Goal: Transaction & Acquisition: Download file/media

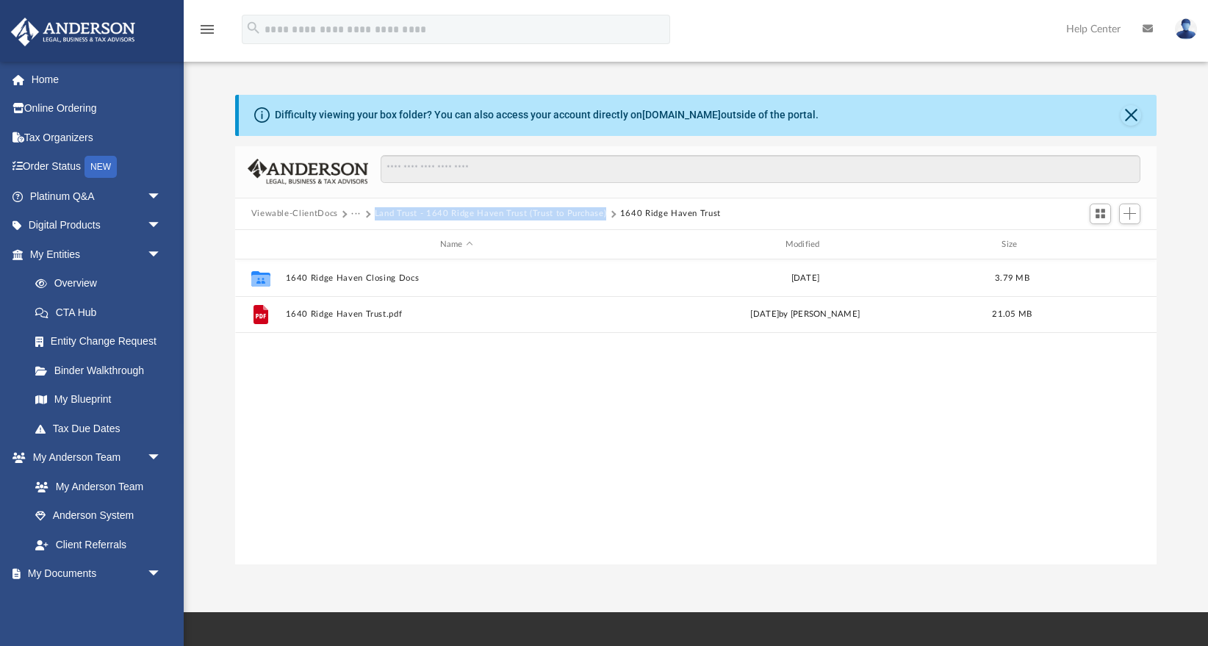
scroll to position [334, 921]
click at [455, 212] on button "Land Trust - 1640 Ridge Haven Trust (Trust to Purchase)" at bounding box center [491, 213] width 232 height 13
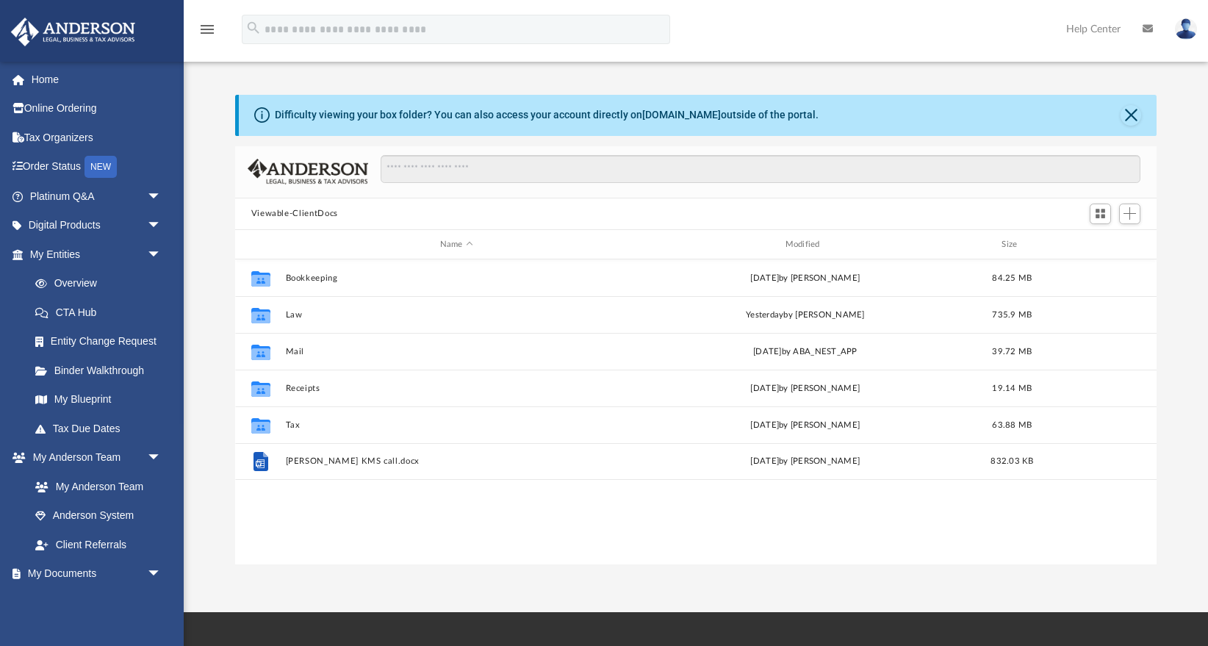
scroll to position [334, 921]
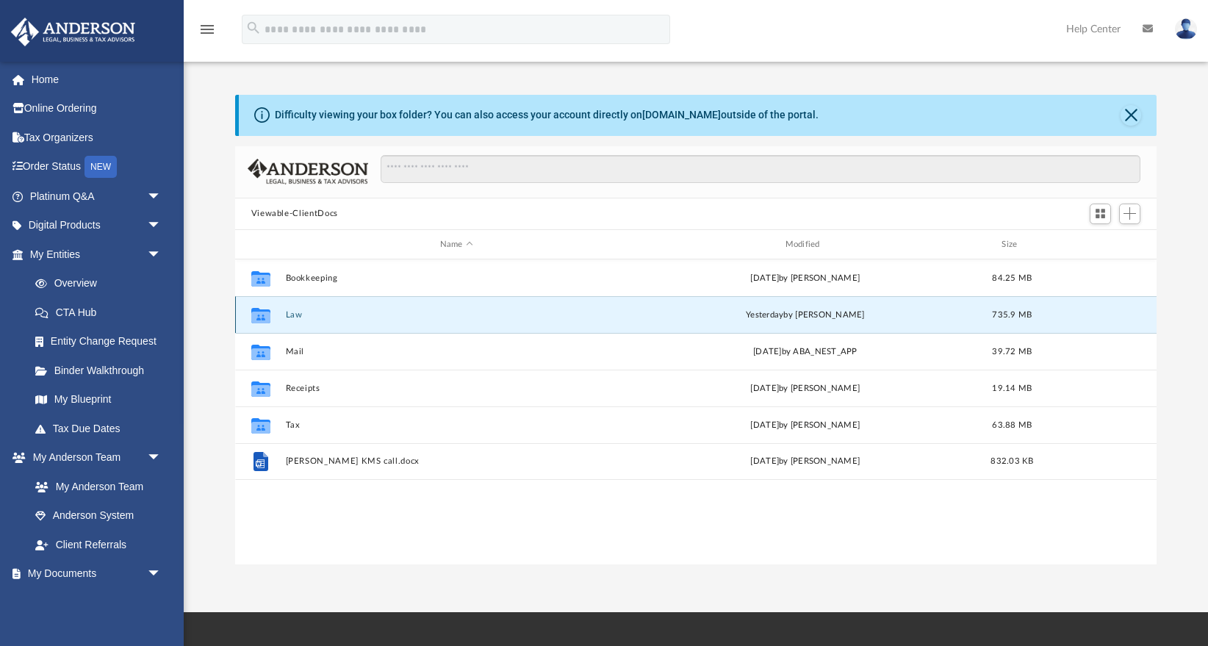
click at [294, 313] on button "Law" at bounding box center [456, 315] width 342 height 10
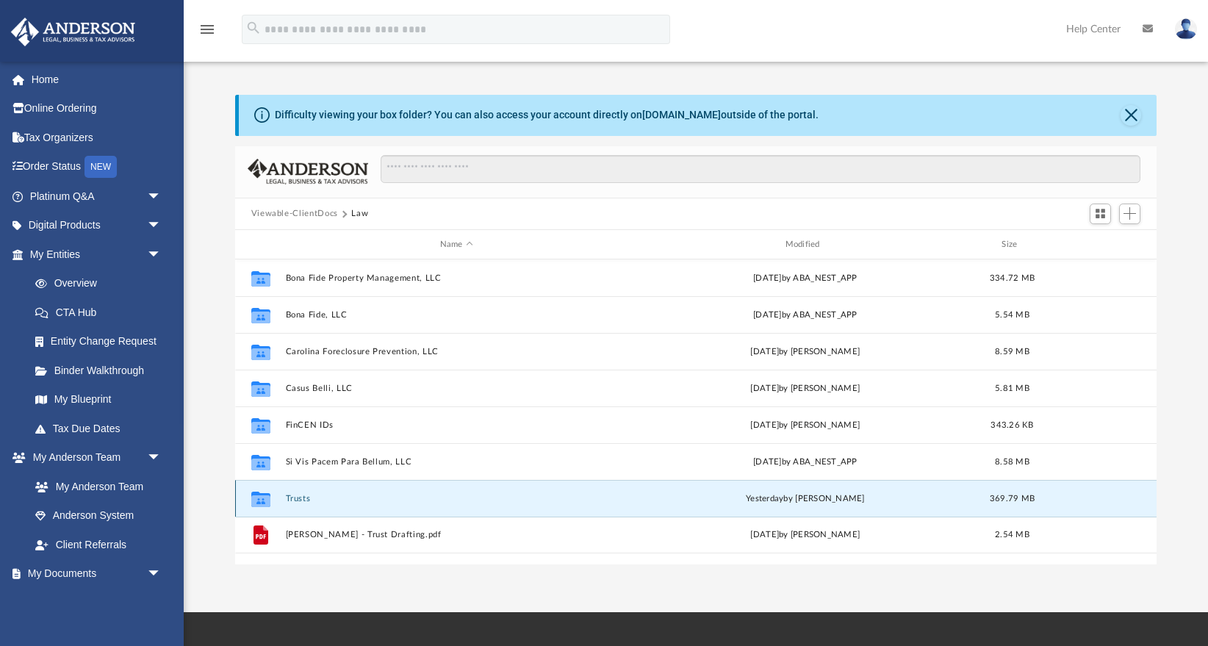
click at [295, 499] on button "Trusts" at bounding box center [456, 499] width 342 height 10
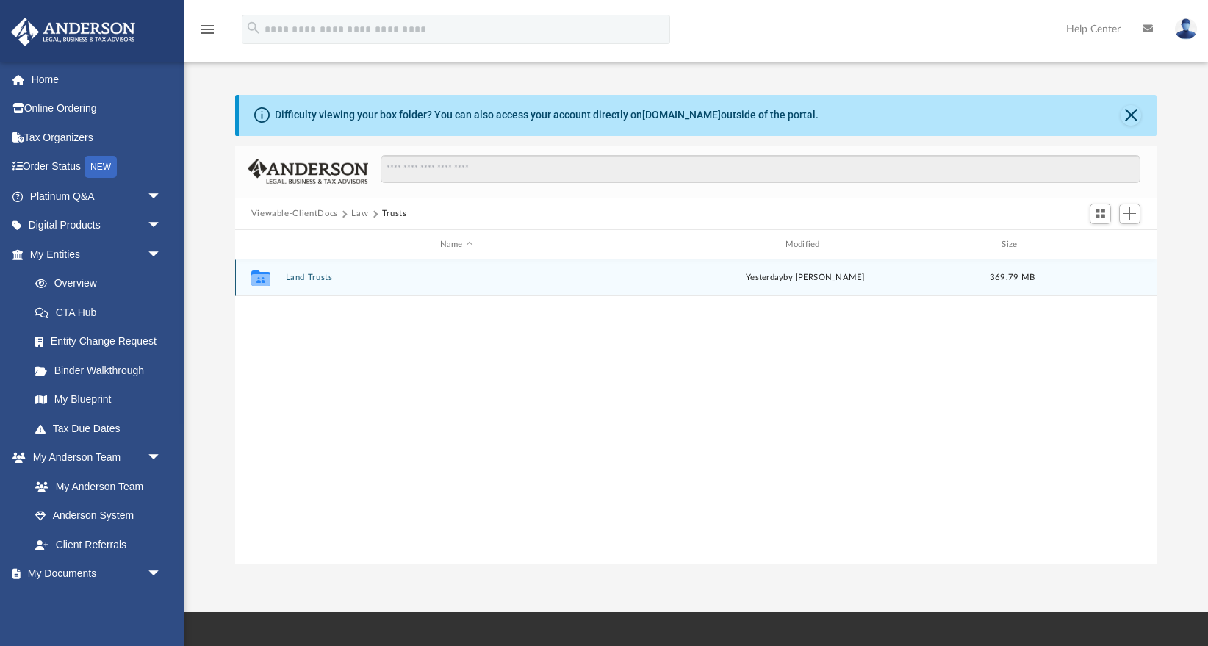
click at [318, 276] on button "Land Trusts" at bounding box center [456, 278] width 342 height 10
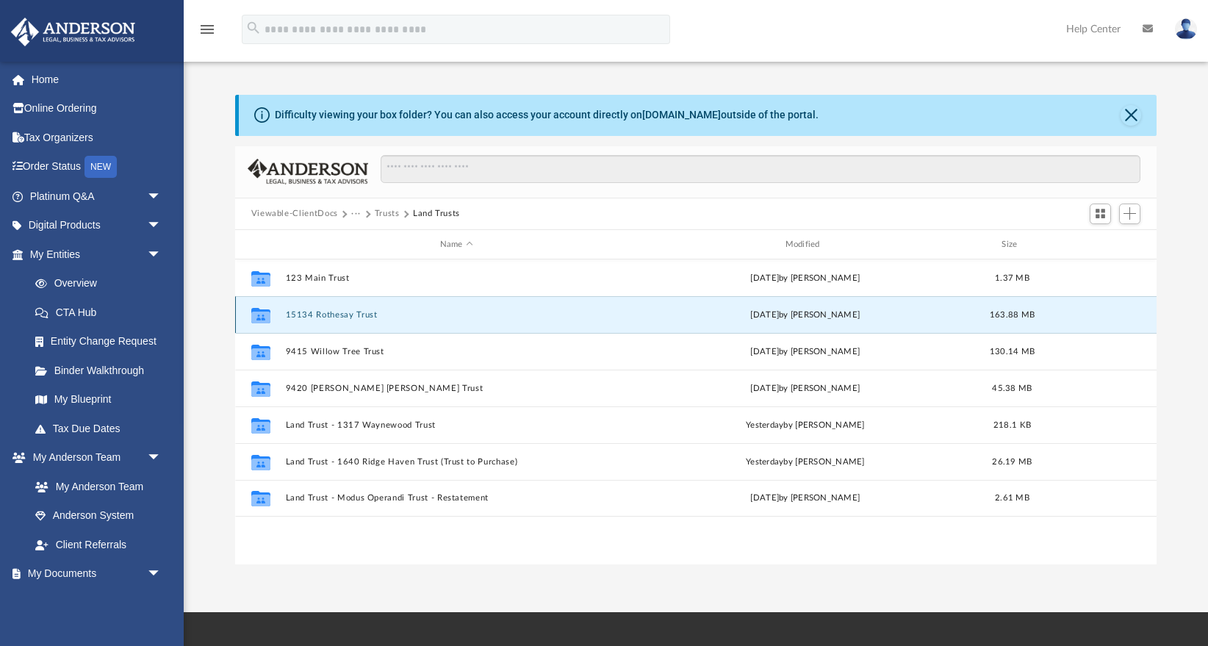
click at [336, 316] on button "15134 Rothesay Trust" at bounding box center [456, 315] width 342 height 10
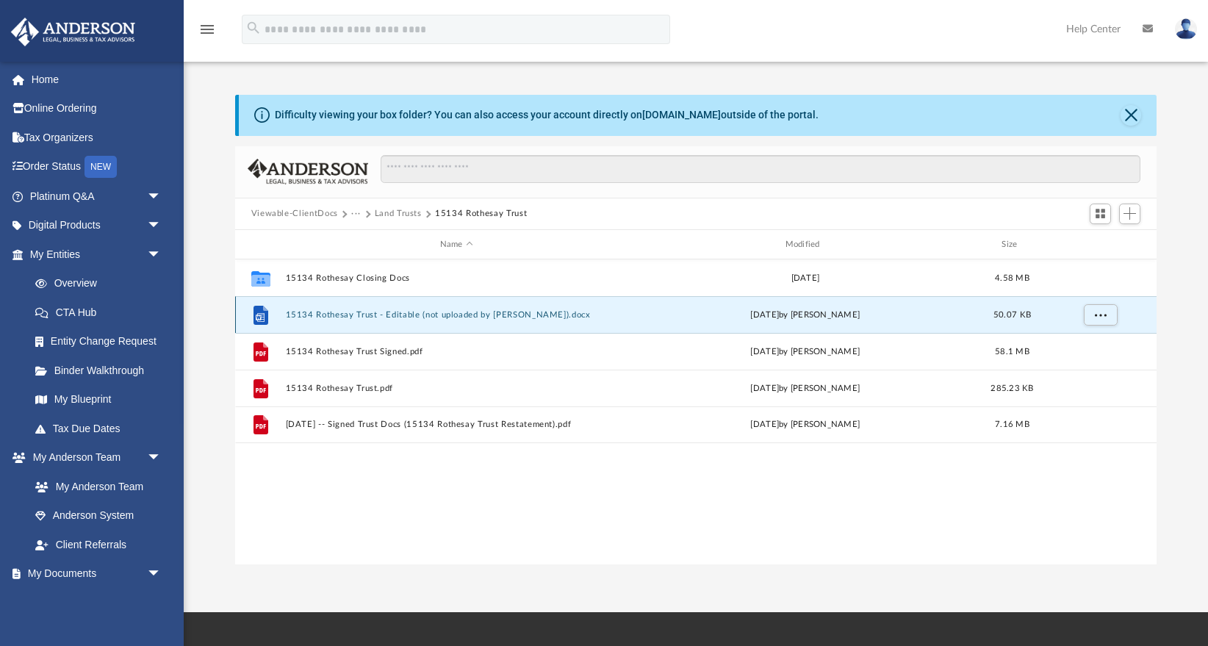
click at [348, 313] on button "15134 Rothesay Trust - Editable (not uploaded by [PERSON_NAME]).docx" at bounding box center [456, 315] width 342 height 10
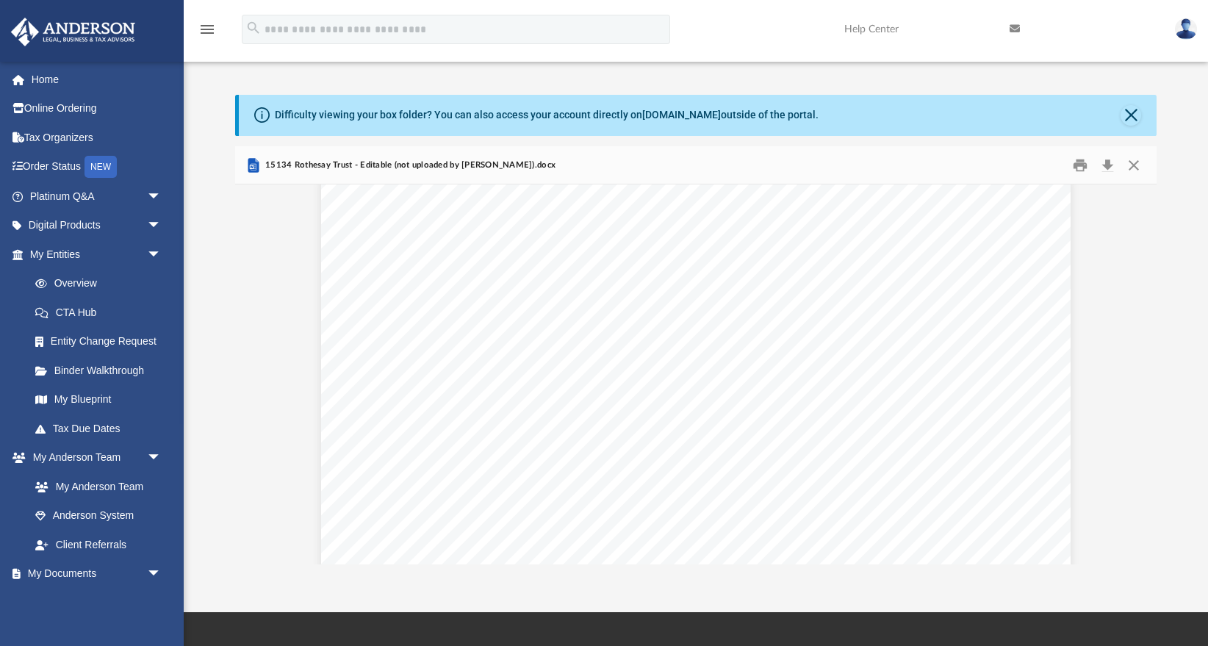
scroll to position [15890, 0]
click at [1109, 162] on button "Download" at bounding box center [1107, 165] width 26 height 23
